Goal: Transaction & Acquisition: Book appointment/travel/reservation

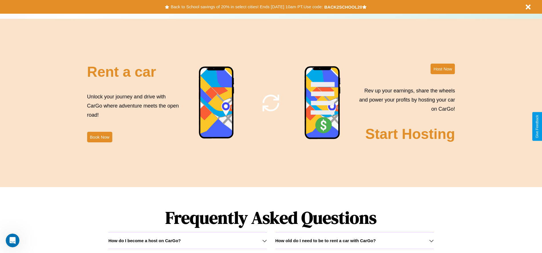
scroll to position [819, 0]
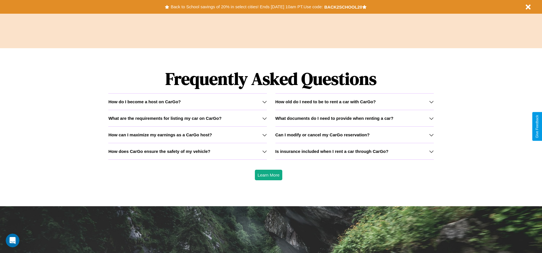
click at [187, 102] on div "How do I become a host on CarGo?" at bounding box center [187, 101] width 158 height 5
click at [354, 151] on h3 "Is insurance included when I rent a car through CarGo?" at bounding box center [331, 151] width 113 height 5
click at [264, 102] on icon at bounding box center [264, 102] width 5 height 5
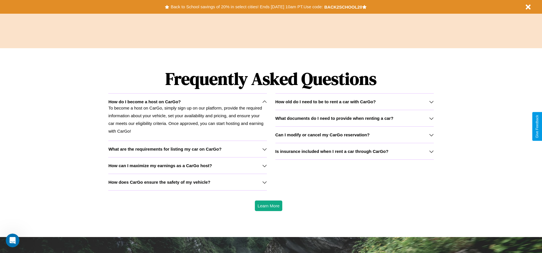
click at [431, 118] on icon at bounding box center [431, 118] width 5 height 5
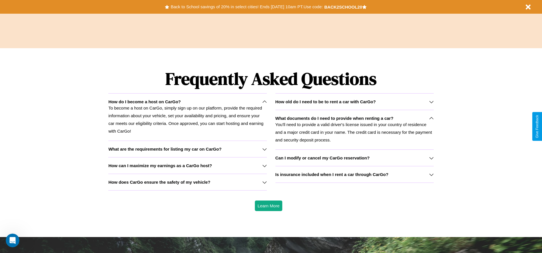
click at [264, 166] on icon at bounding box center [264, 166] width 5 height 5
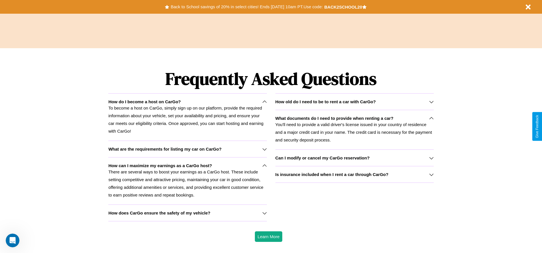
click at [187, 117] on p "To become a host on CarGo, simply sign up on our platform, provide the required…" at bounding box center [187, 119] width 158 height 31
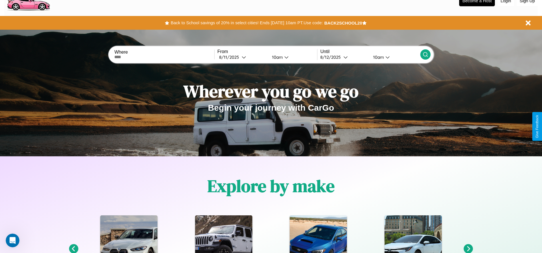
scroll to position [0, 0]
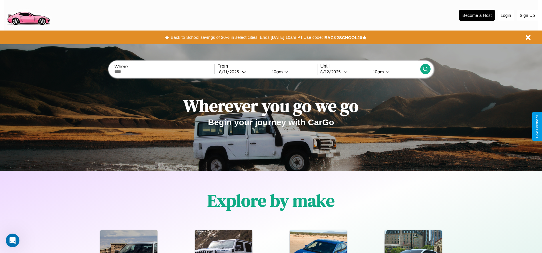
click at [164, 72] on input "text" at bounding box center [164, 71] width 100 height 5
type input "**********"
click at [242, 72] on icon at bounding box center [244, 72] width 4 height 4
select select "*"
select select "****"
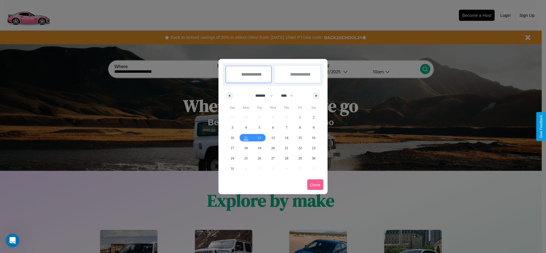
drag, startPoint x: 262, startPoint y: 96, endPoint x: 273, endPoint y: 115, distance: 22.0
click at [262, 96] on select "******* ******** ***** ***** *** **** **** ****** ********* ******* ******** **…" at bounding box center [263, 95] width 24 height 9
select select "*"
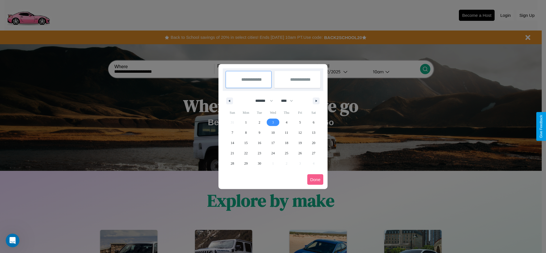
click at [273, 122] on span "3" at bounding box center [273, 122] width 2 height 10
type input "**********"
click at [300, 133] on span "12" at bounding box center [299, 133] width 3 height 10
type input "**********"
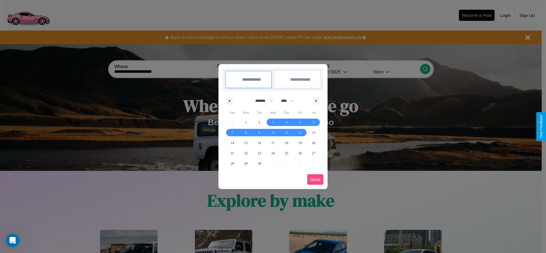
click at [315, 180] on button "Done" at bounding box center [315, 179] width 16 height 11
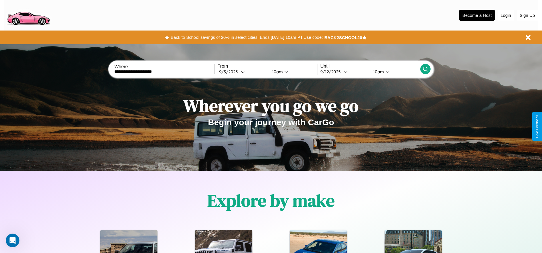
click at [425, 69] on icon at bounding box center [425, 69] width 6 height 6
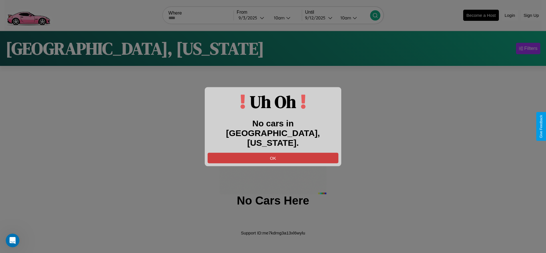
click at [273, 153] on button "OK" at bounding box center [273, 158] width 131 height 11
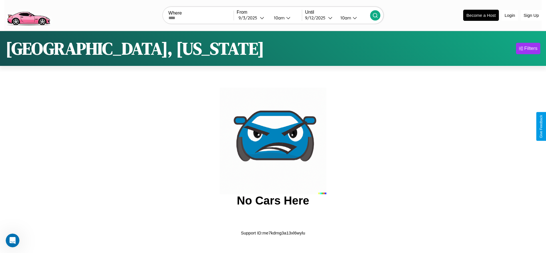
click at [28, 15] on img at bounding box center [28, 15] width 48 height 24
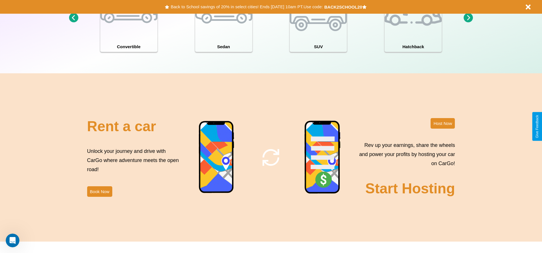
scroll to position [691, 0]
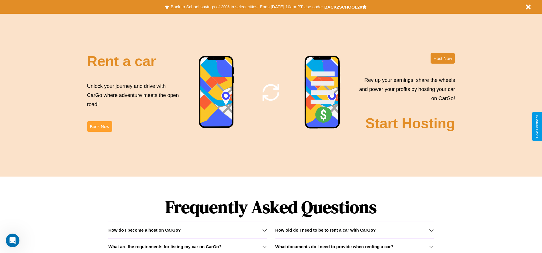
click at [99, 127] on button "Book Now" at bounding box center [99, 126] width 25 height 11
